Goal: Task Accomplishment & Management: Manage account settings

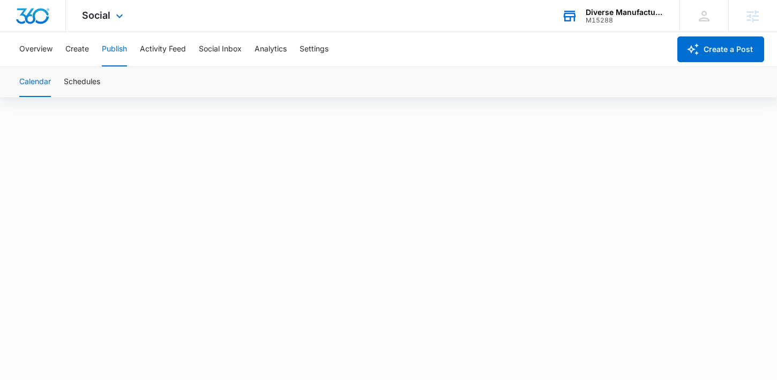
click at [644, 23] on div "M15288" at bounding box center [625, 21] width 78 height 8
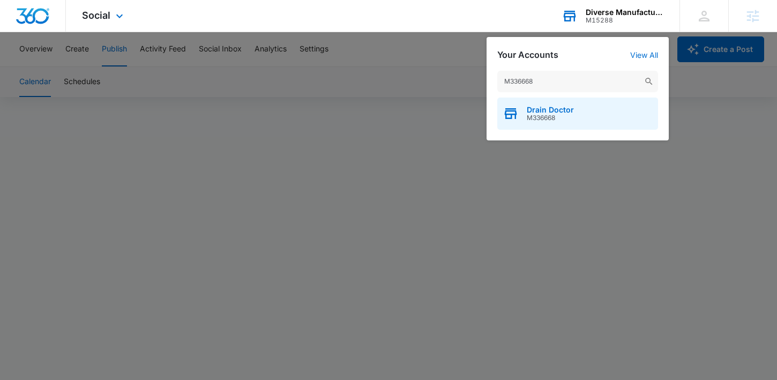
type input "M336668"
click at [550, 103] on div "Drain Doctor M336668" at bounding box center [577, 114] width 161 height 32
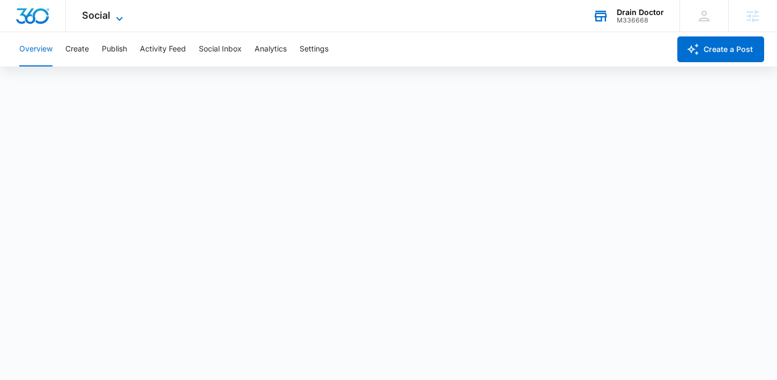
click at [106, 17] on span "Social" at bounding box center [96, 15] width 28 height 11
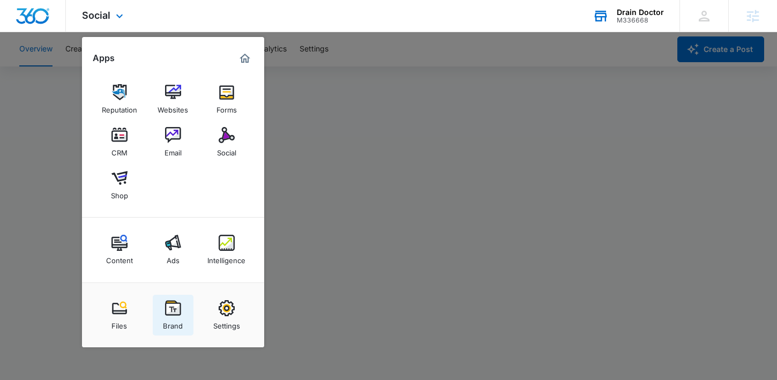
click at [174, 317] on div "Brand" at bounding box center [173, 323] width 20 height 14
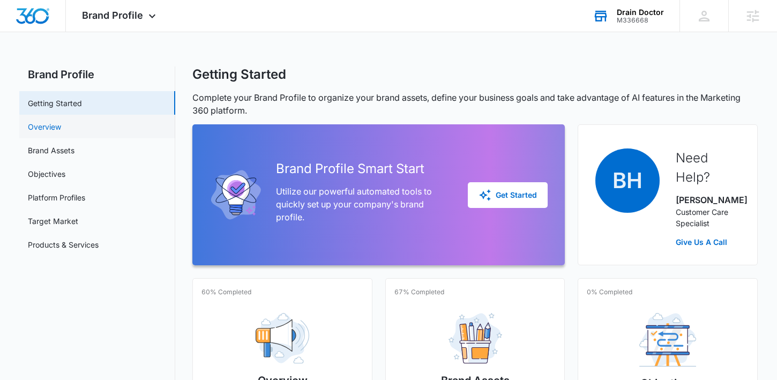
click at [61, 132] on link "Overview" at bounding box center [44, 126] width 33 height 11
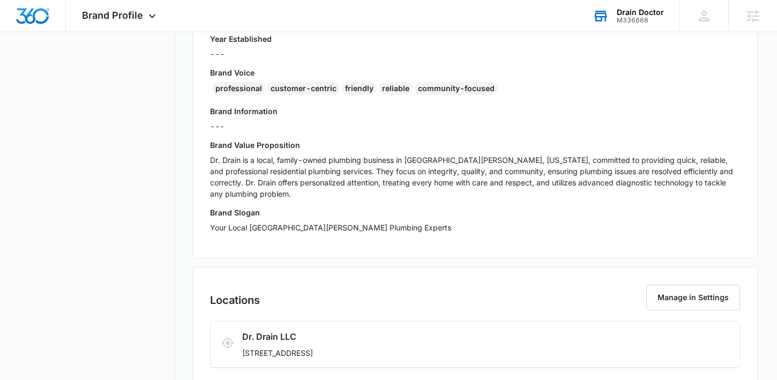
scroll to position [260, 0]
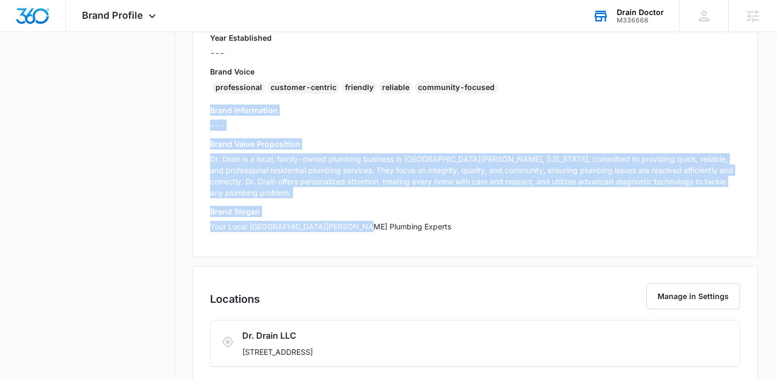
drag, startPoint x: 210, startPoint y: 109, endPoint x: 351, endPoint y: 213, distance: 176.0
click at [351, 213] on div "Brand Info Edit Year Established --- Brand Voice professional customer-centric …" at bounding box center [474, 117] width 565 height 279
copy div "Brand Information --- Brand Value Proposition Dr. Drain is a local, family-owne…"
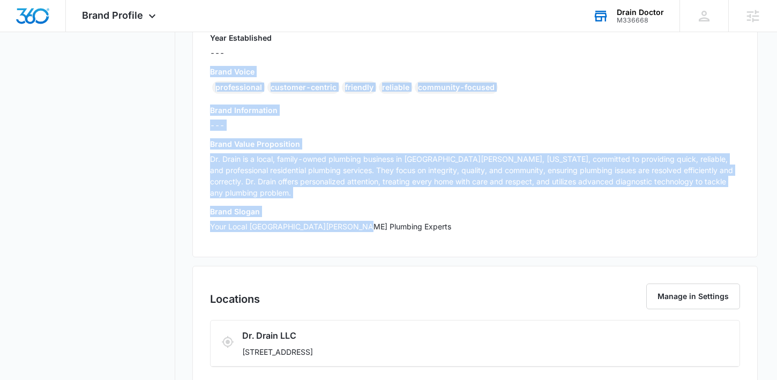
drag, startPoint x: 212, startPoint y: 72, endPoint x: 387, endPoint y: 208, distance: 222.3
click at [387, 208] on div "Year Established --- Brand Voice professional customer-centric friendly reliabl…" at bounding box center [475, 135] width 530 height 207
copy div "Brand Voice professional customer-centric friendly reliable community-focused B…"
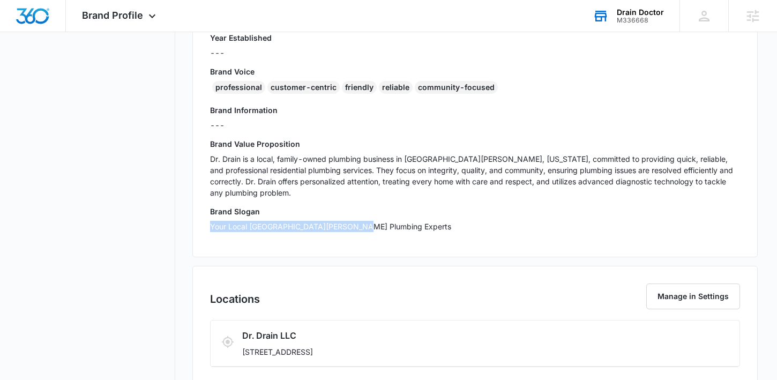
drag, startPoint x: 356, startPoint y: 212, endPoint x: 205, endPoint y: 214, distance: 151.6
click at [205, 214] on div "Brand Info Edit Year Established --- Brand Voice professional customer-centric …" at bounding box center [474, 117] width 565 height 279
copy p "Your Local [GEOGRAPHIC_DATA][PERSON_NAME] Plumbing Experts"
click at [158, 11] on div "Brand Profile Apps Reputation Websites Forms CRM Email Social Shop Content Ads …" at bounding box center [120, 16] width 109 height 32
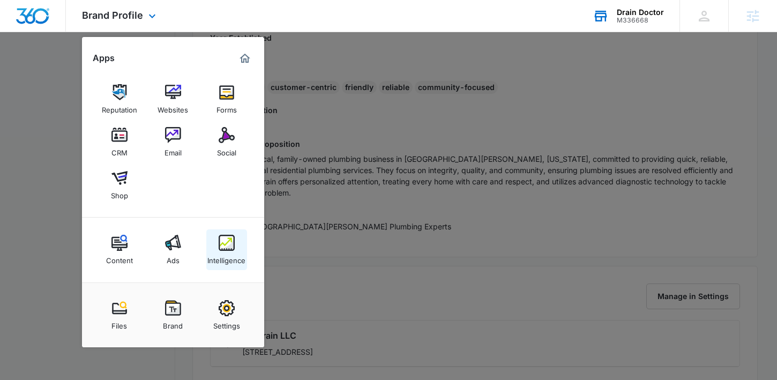
click at [229, 230] on link "Intelligence" at bounding box center [226, 249] width 41 height 41
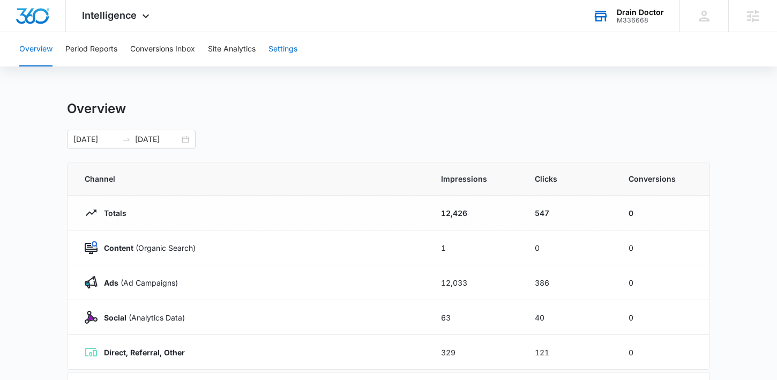
click at [273, 53] on button "Settings" at bounding box center [282, 49] width 29 height 34
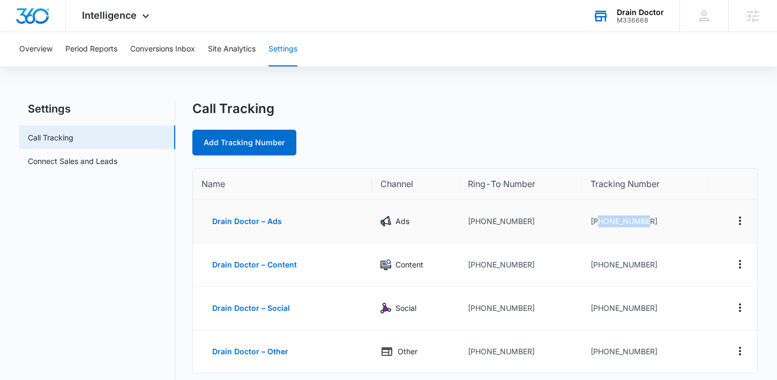
drag, startPoint x: 655, startPoint y: 222, endPoint x: 599, endPoint y: 222, distance: 56.8
click at [599, 222] on td "[PHONE_NUMBER]" at bounding box center [644, 221] width 125 height 43
copy td "2393850247"
click at [622, 155] on div "Add Tracking Number" at bounding box center [474, 143] width 565 height 26
drag, startPoint x: 650, startPoint y: 219, endPoint x: 599, endPoint y: 221, distance: 51.5
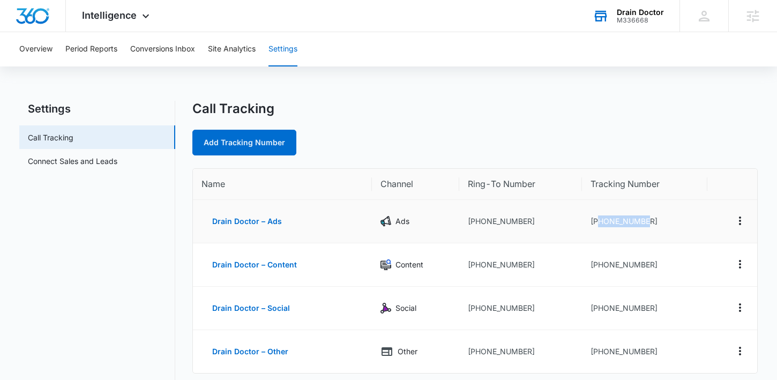
click at [599, 221] on td "[PHONE_NUMBER]" at bounding box center [644, 221] width 125 height 43
copy td "2393850247"
click at [622, 21] on div "M336668" at bounding box center [640, 21] width 47 height 8
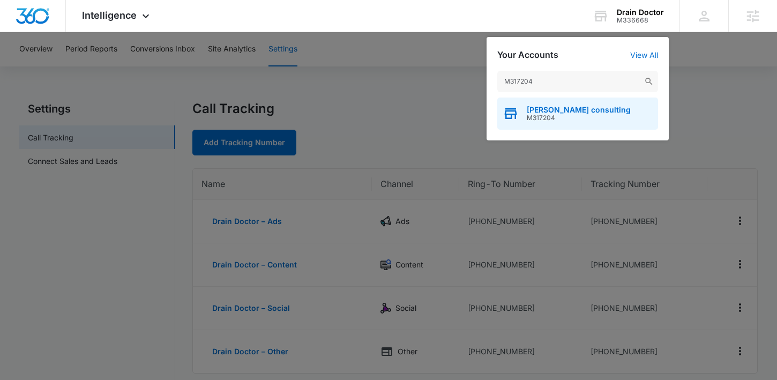
type input "M317204"
click at [527, 121] on span "M317204" at bounding box center [579, 118] width 104 height 8
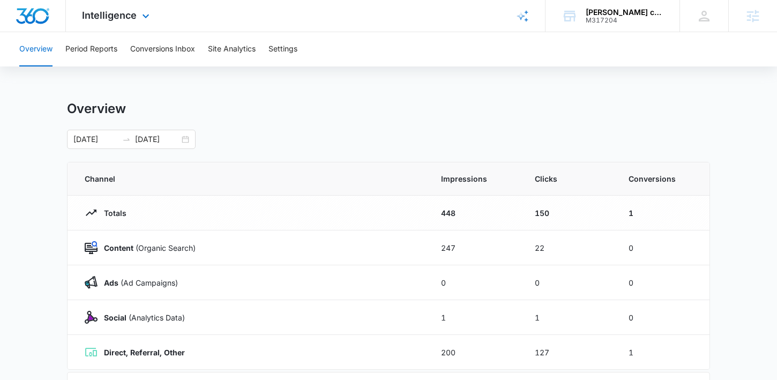
click at [105, 22] on div "Intelligence Apps Reputation Websites Forms CRM Email Social Shop Content Ads I…" at bounding box center [117, 16] width 102 height 32
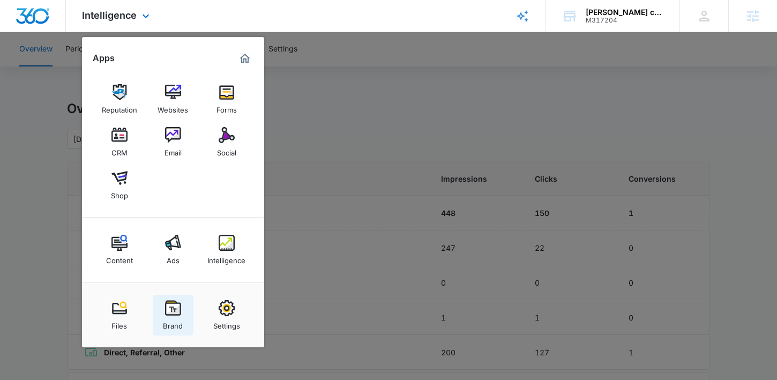
click at [168, 309] on img at bounding box center [173, 308] width 16 height 16
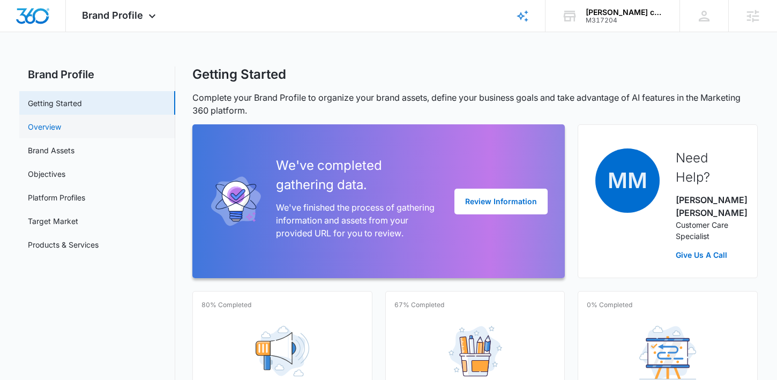
click at [61, 132] on link "Overview" at bounding box center [44, 126] width 33 height 11
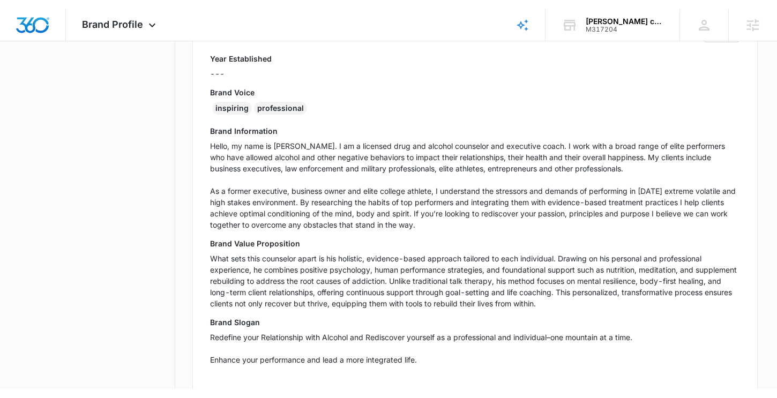
scroll to position [262, 0]
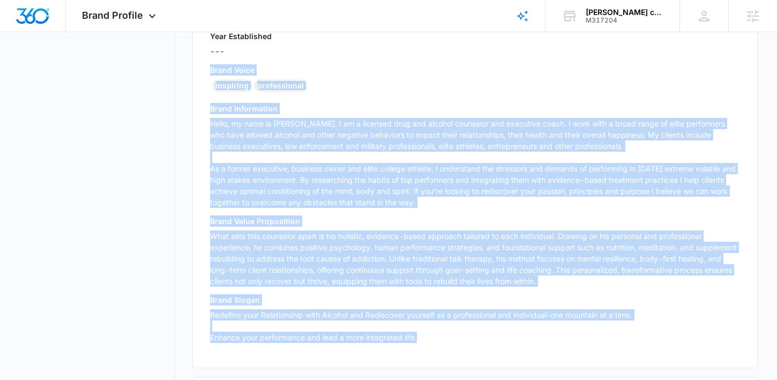
drag, startPoint x: 212, startPoint y: 71, endPoint x: 423, endPoint y: 335, distance: 338.2
click at [423, 335] on div "Year Established --- Brand Voice inspiring professional Brand Information Hello…" at bounding box center [475, 191] width 530 height 320
copy div "Lorem Ipsum dolorsita consectetura Elits Doeiusmodte Incid, ut labo et Dolor Ma…"
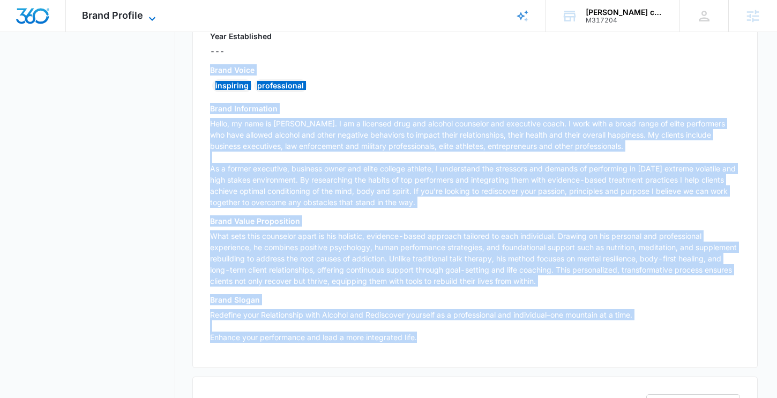
click at [137, 14] on span "Brand Profile" at bounding box center [112, 15] width 61 height 11
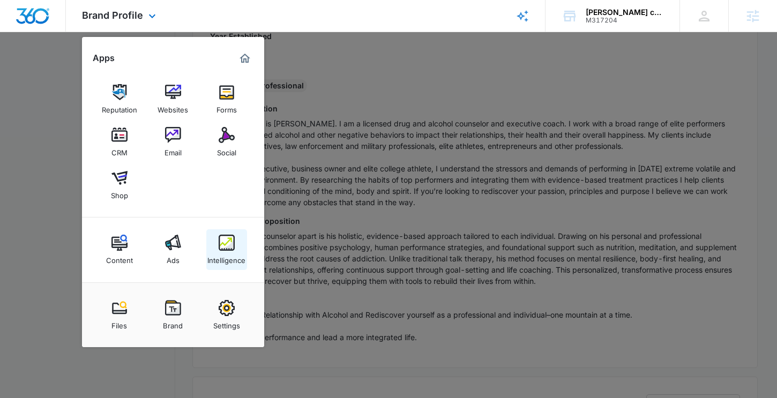
click at [234, 249] on img at bounding box center [227, 243] width 16 height 16
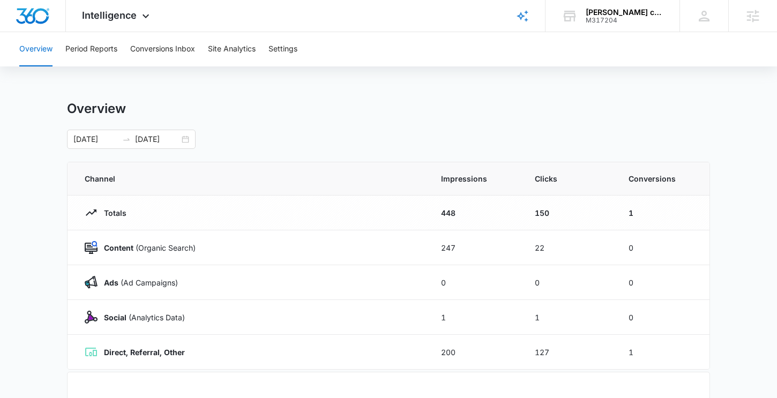
click at [267, 50] on div "Overview Period Reports Conversions Inbox Site Analytics Settings" at bounding box center [388, 49] width 751 height 34
click at [276, 49] on button "Settings" at bounding box center [282, 49] width 29 height 34
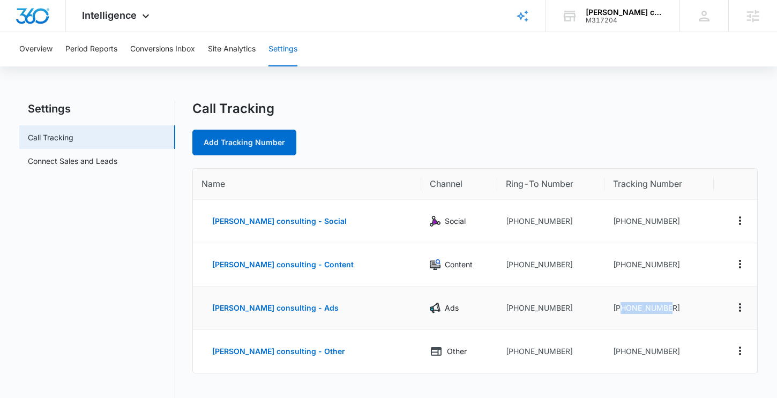
drag, startPoint x: 682, startPoint y: 304, endPoint x: 615, endPoint y: 306, distance: 67.5
click at [615, 306] on td "[PHONE_NUMBER]" at bounding box center [658, 308] width 109 height 43
copy td "9252178487"
